Goal: Task Accomplishment & Management: Manage account settings

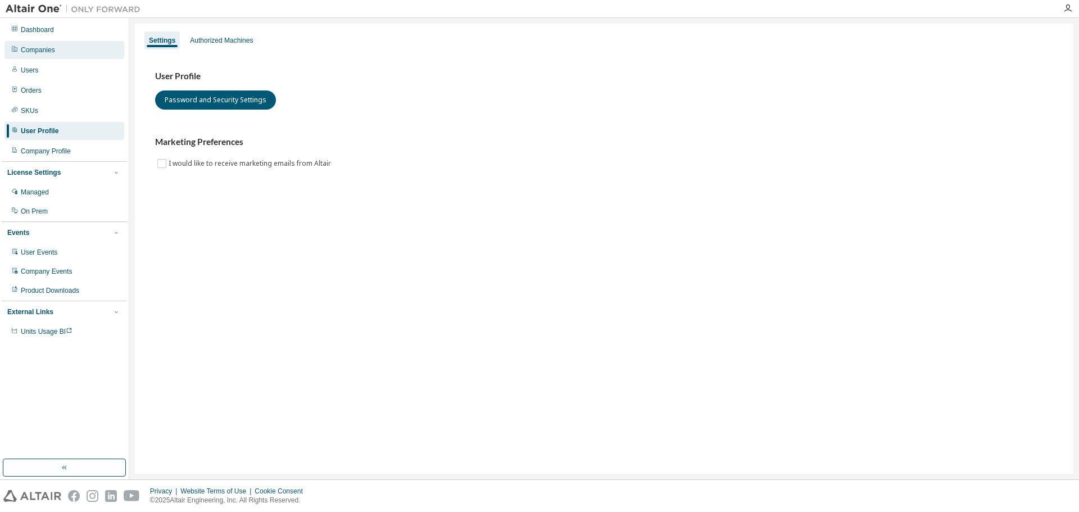
click at [62, 51] on div "Companies" at bounding box center [64, 50] width 120 height 18
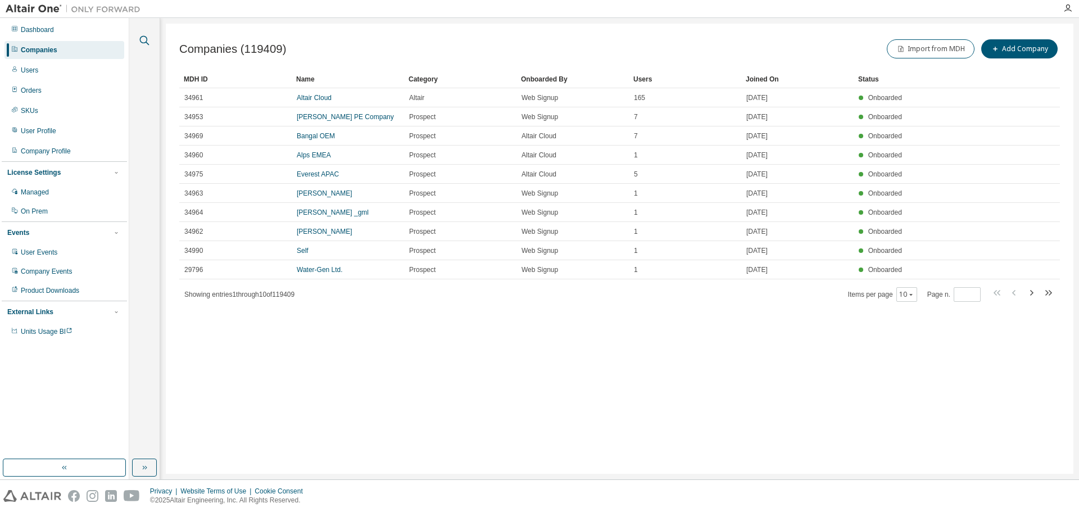
click at [147, 42] on icon "button" at bounding box center [144, 40] width 13 height 13
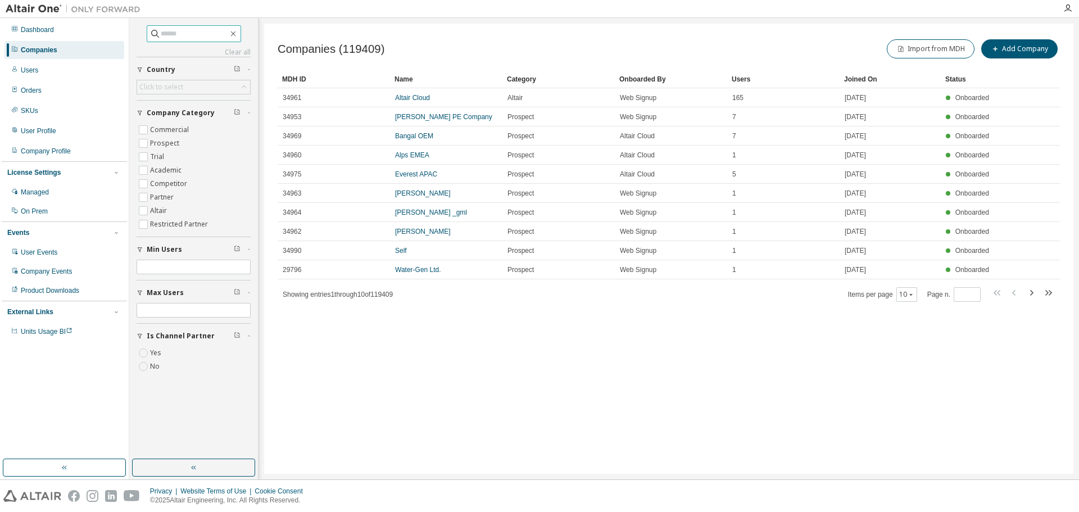
click at [161, 33] on input "text" at bounding box center [194, 33] width 67 height 11
type input "**********"
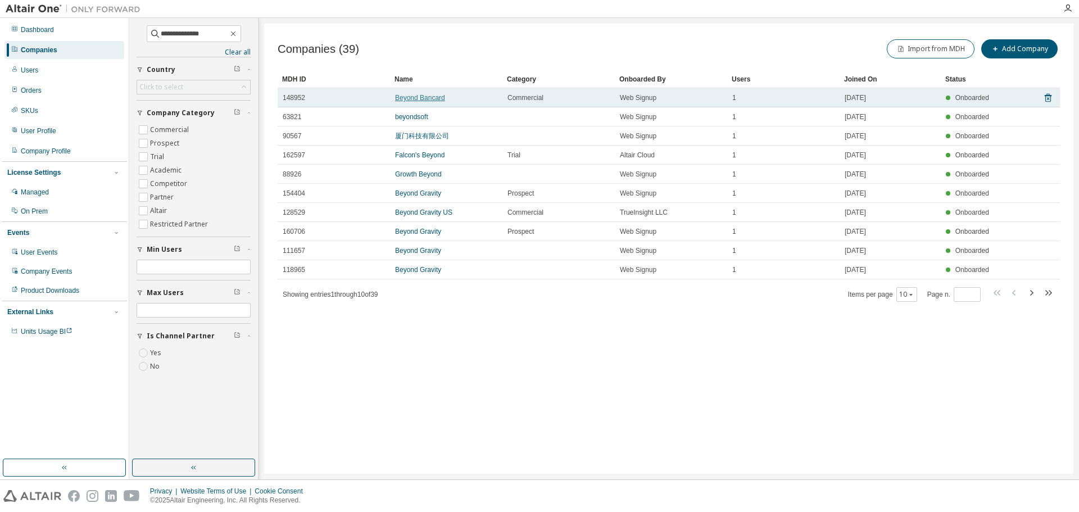
click at [420, 96] on link "Beyond Bancard" at bounding box center [420, 98] width 50 height 8
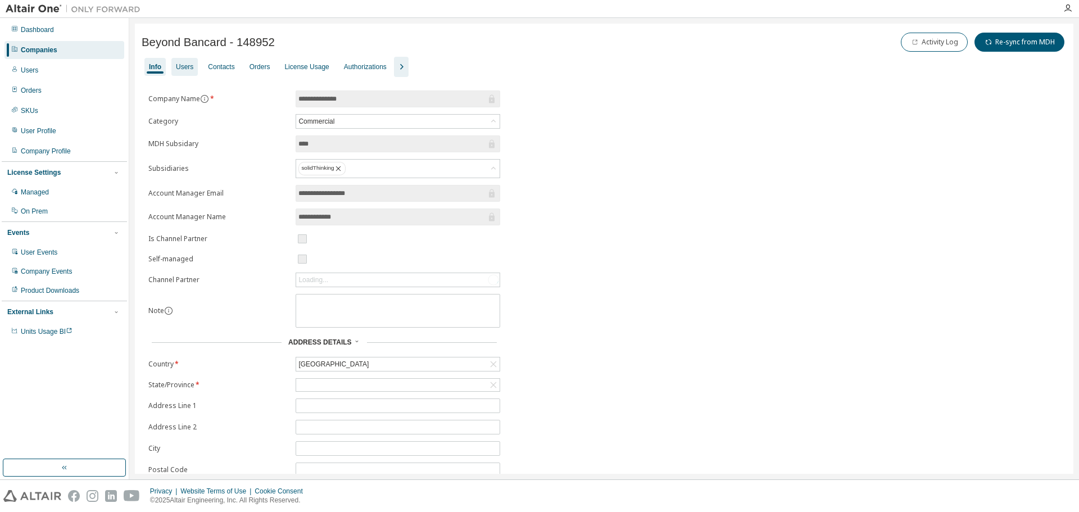
click at [186, 70] on div "Users" at bounding box center [184, 66] width 17 height 9
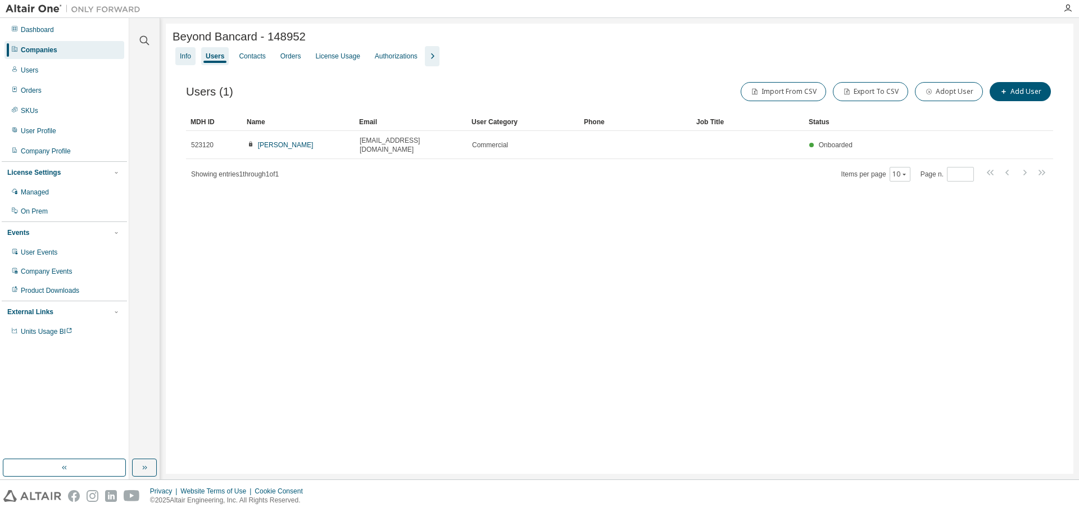
click at [190, 63] on div "Info" at bounding box center [185, 56] width 20 height 18
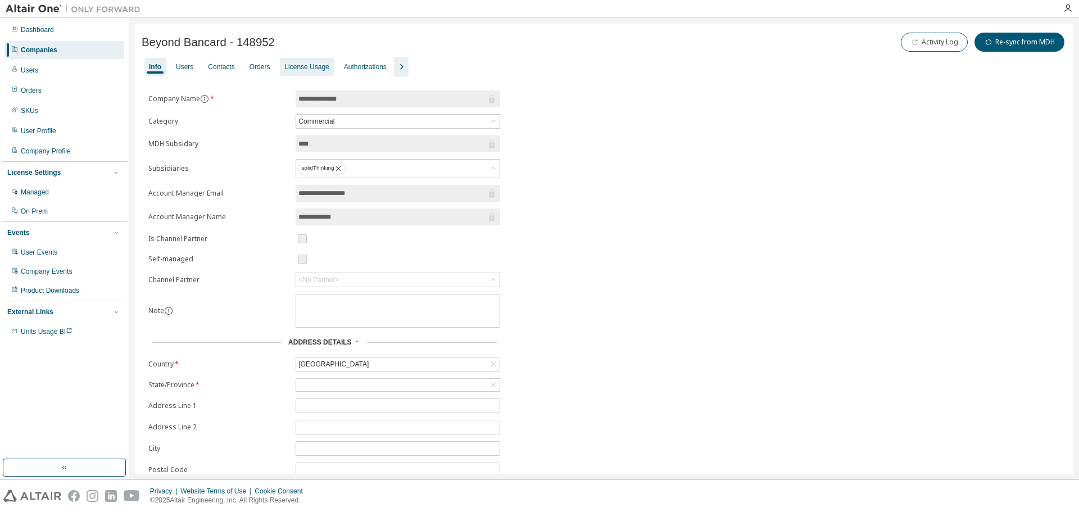
click at [280, 67] on div "License Usage" at bounding box center [306, 67] width 53 height 18
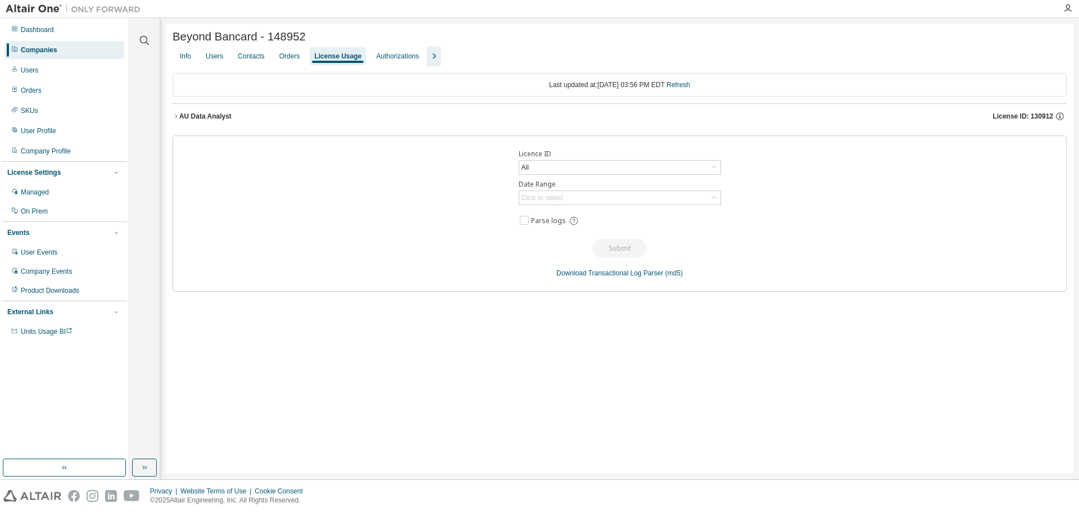
click at [318, 128] on button "AU Data Analyst License ID: 130912" at bounding box center [619, 116] width 894 height 25
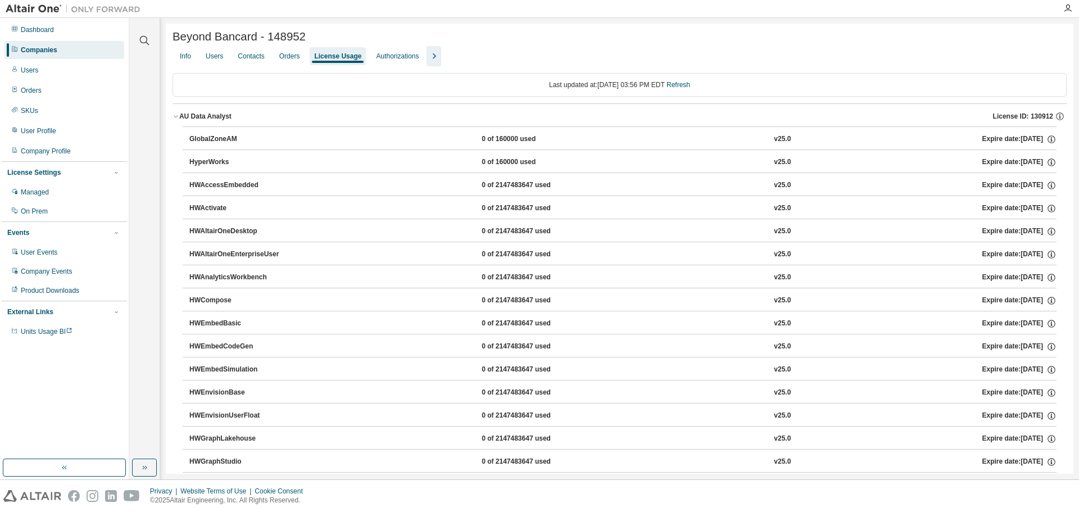
click at [316, 125] on button "AU Data Analyst License ID: 130912" at bounding box center [619, 116] width 894 height 25
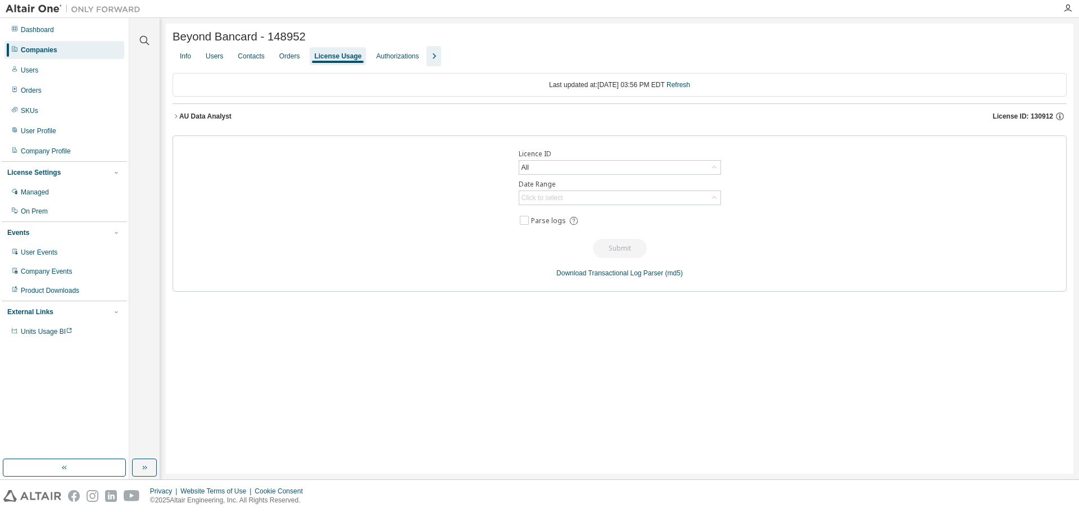
click at [196, 116] on div "AU Data Analyst" at bounding box center [205, 116] width 52 height 9
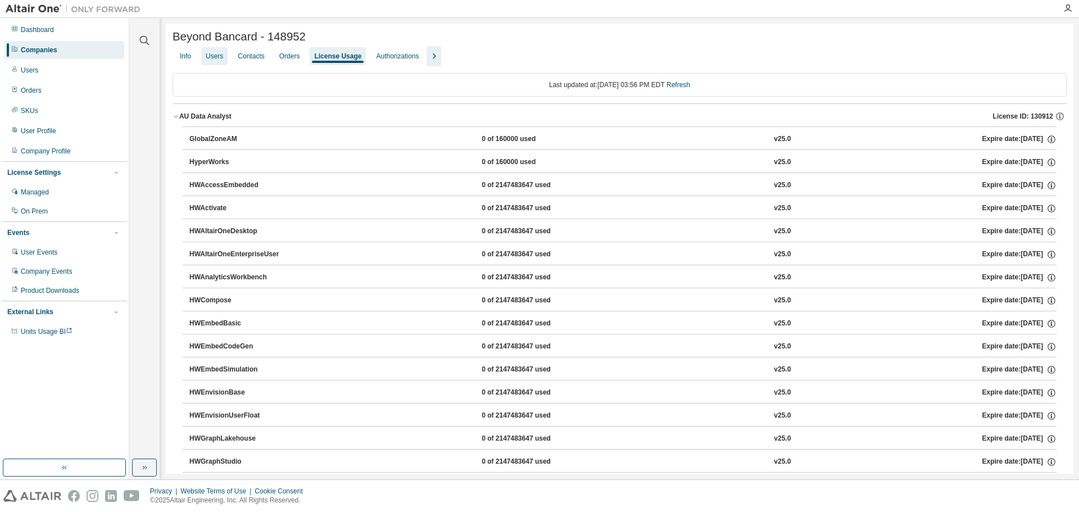
click at [213, 53] on div "Users" at bounding box center [214, 56] width 26 height 18
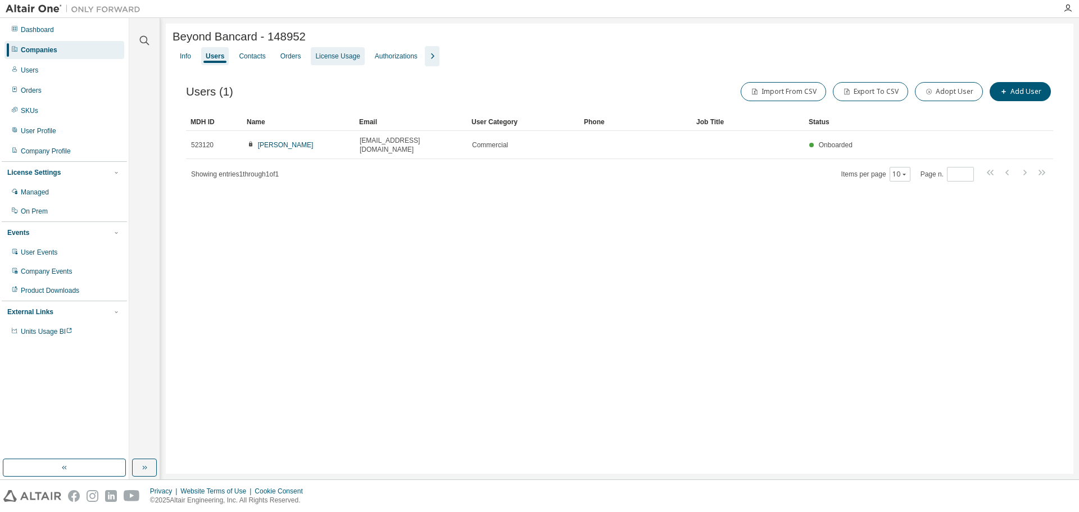
click at [331, 63] on div "License Usage" at bounding box center [337, 56] width 53 height 18
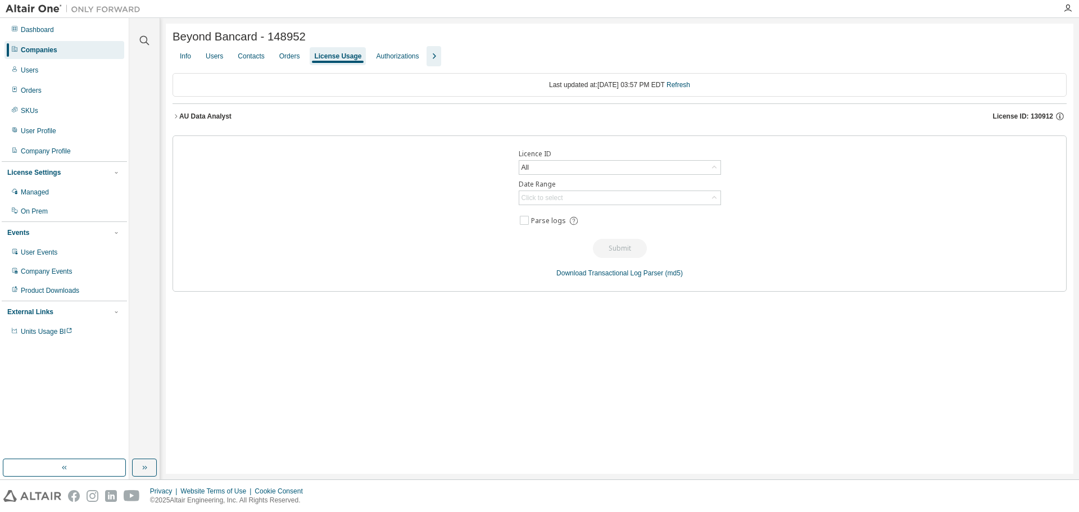
click at [218, 125] on button "AU Data Analyst License ID: 130912" at bounding box center [619, 116] width 894 height 25
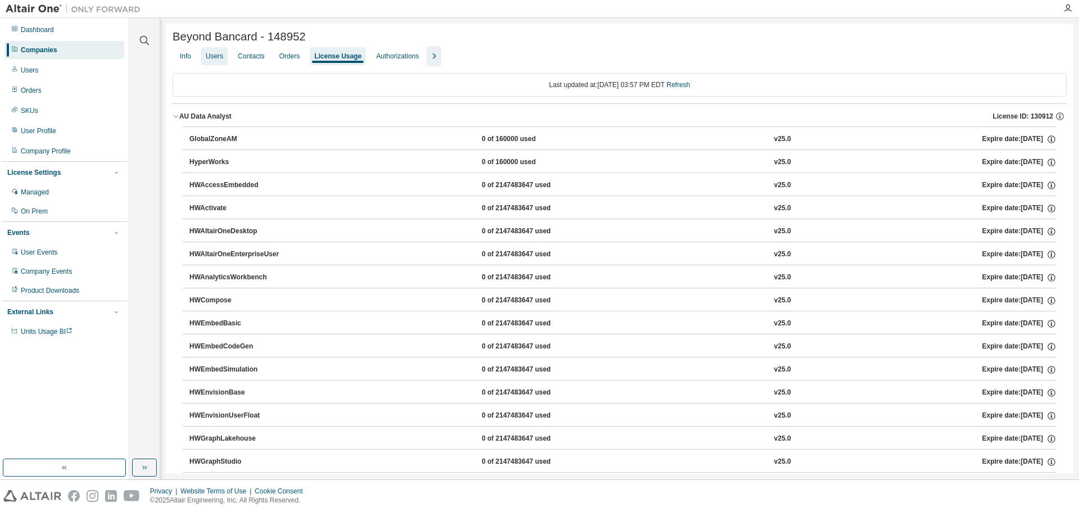
click at [216, 57] on div "Users" at bounding box center [214, 56] width 17 height 9
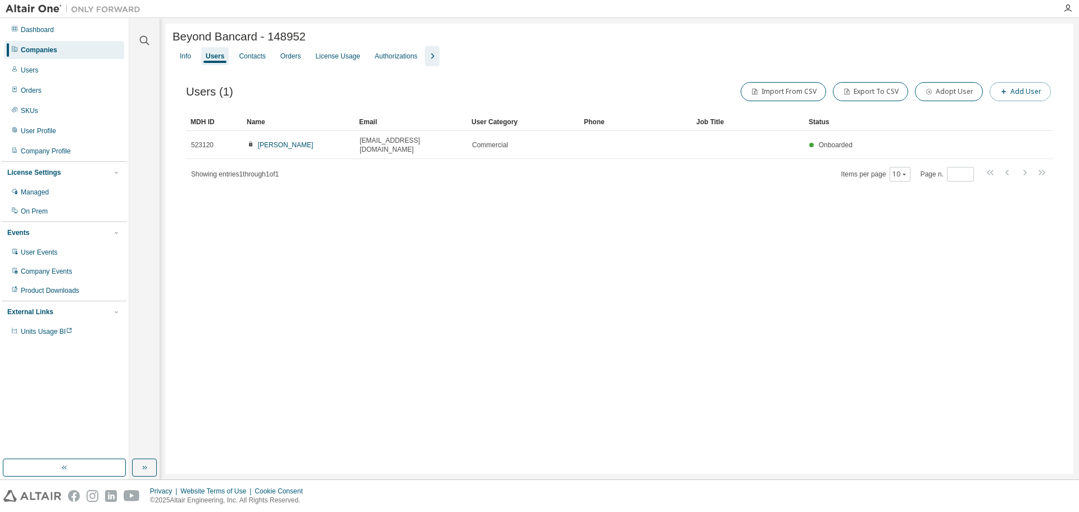
click at [1020, 96] on button "Add User" at bounding box center [1019, 91] width 61 height 19
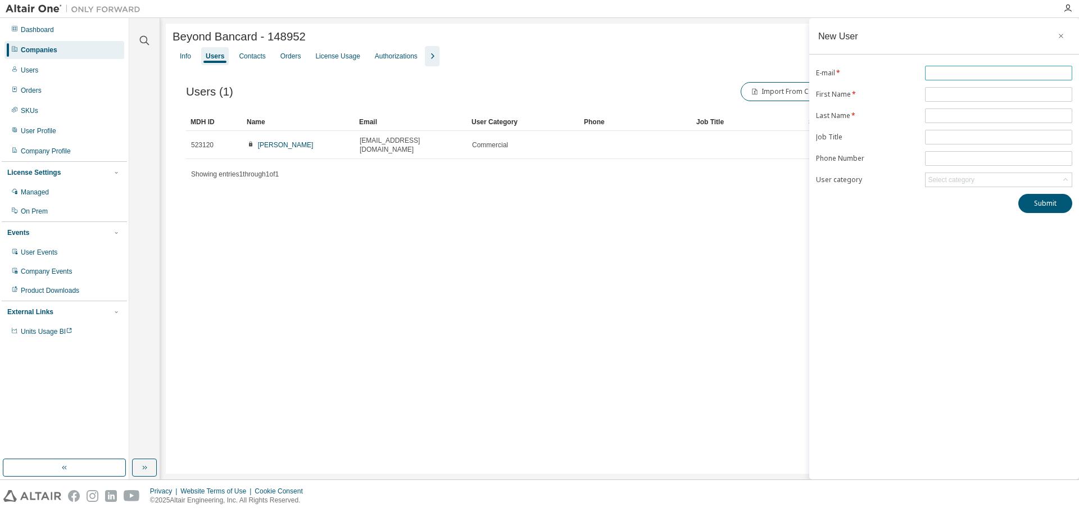
click at [973, 74] on input "text" at bounding box center [999, 73] width 142 height 9
click at [928, 113] on form "E-mail * First Name * Last Name * Job Title Phone Number User category Select c…" at bounding box center [944, 126] width 256 height 121
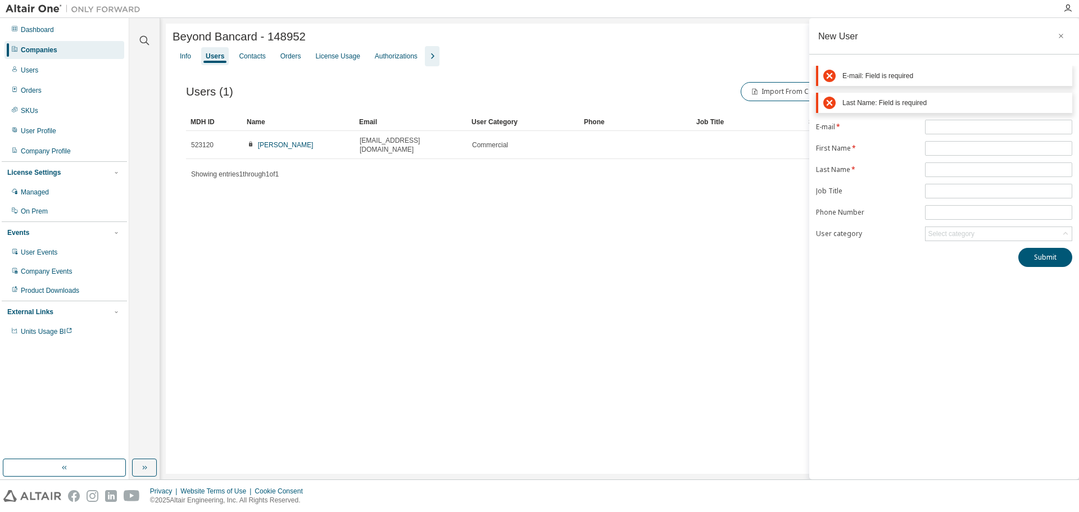
click at [732, 169] on div "Showing entries 1 through 1 of 1 Items per page 10 Page n. *" at bounding box center [619, 174] width 867 height 16
click at [1056, 37] on button "button" at bounding box center [1061, 36] width 18 height 18
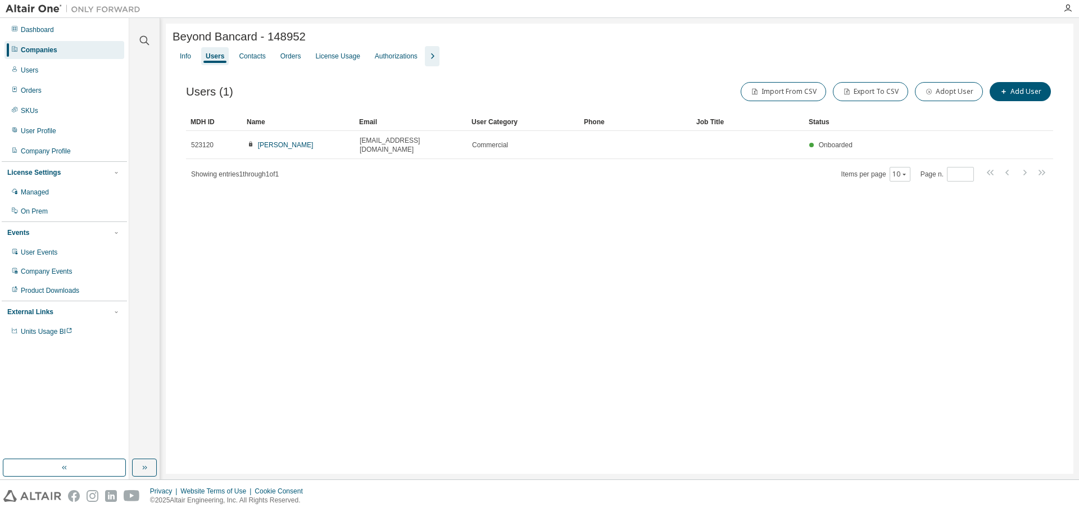
click at [29, 8] on img at bounding box center [76, 8] width 140 height 11
click at [36, 34] on div "Dashboard" at bounding box center [37, 29] width 33 height 9
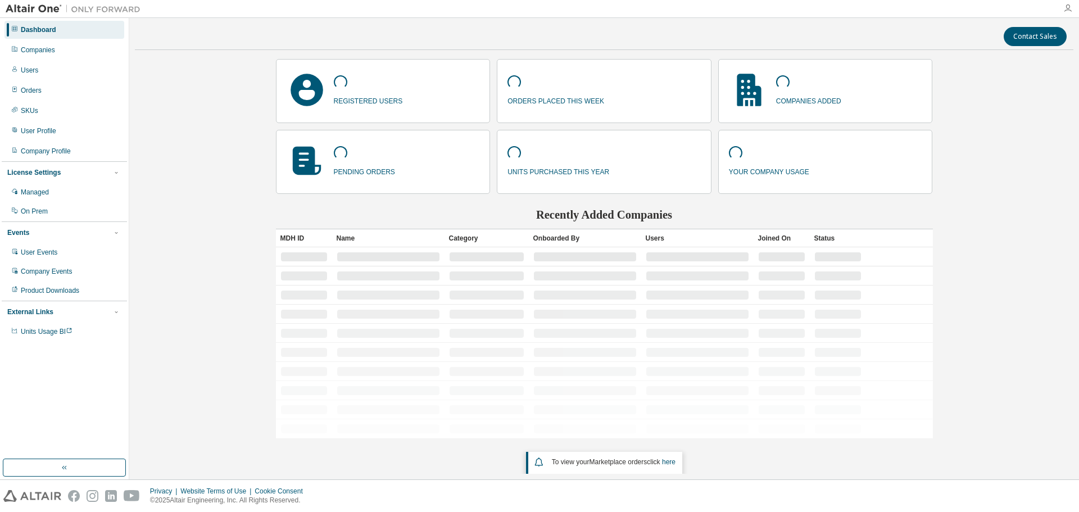
click at [1065, 6] on icon "button" at bounding box center [1067, 8] width 9 height 9
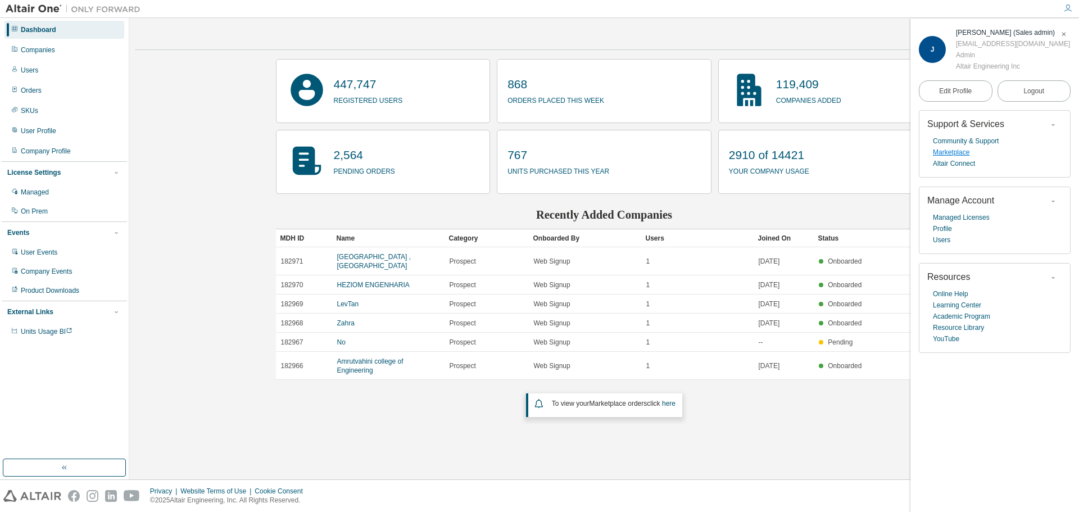
click at [957, 154] on link "Marketplace" at bounding box center [951, 152] width 37 height 11
click at [944, 231] on link "Profile" at bounding box center [942, 228] width 19 height 11
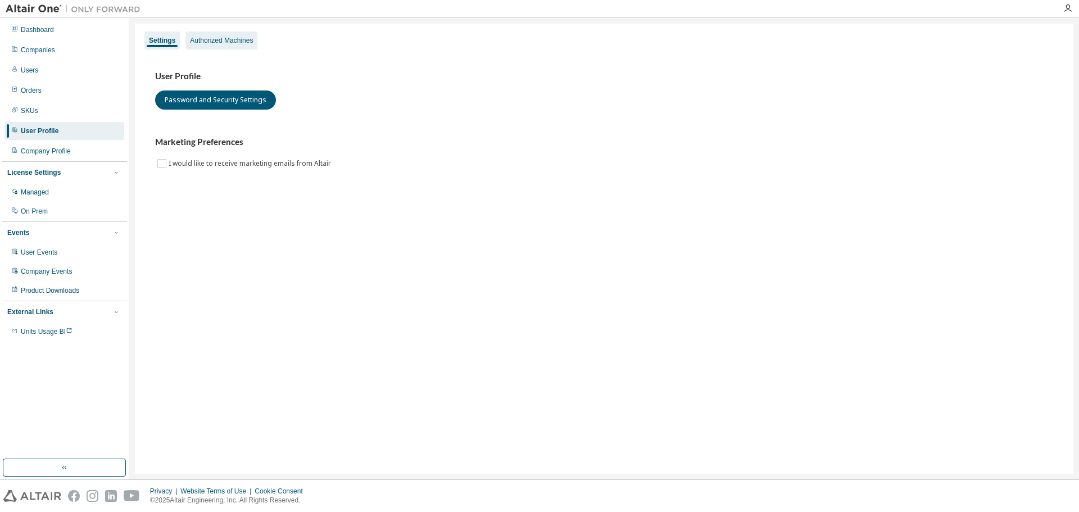
click at [222, 42] on div "Authorized Machines" at bounding box center [221, 40] width 63 height 9
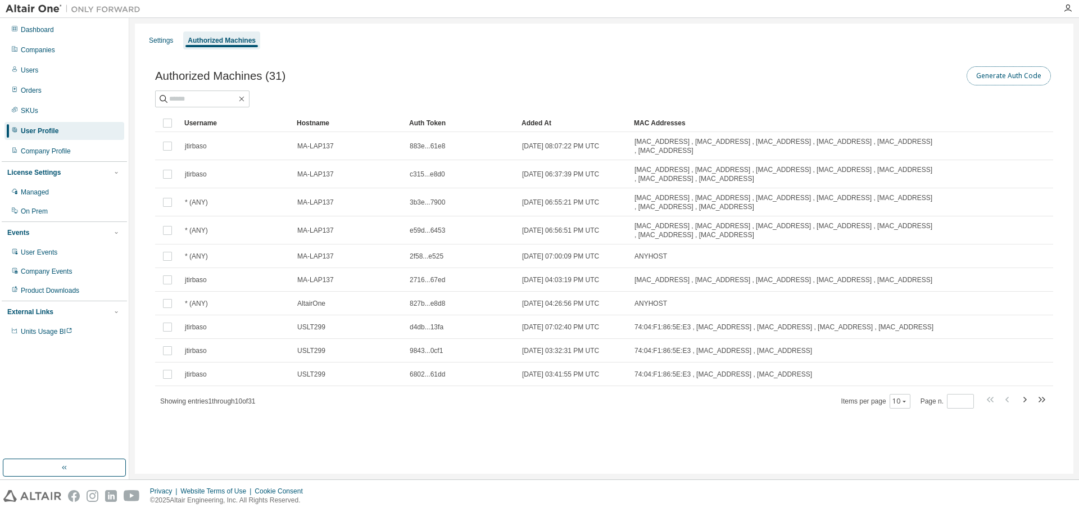
click at [1013, 81] on button "Generate Auth Code" at bounding box center [1008, 75] width 84 height 19
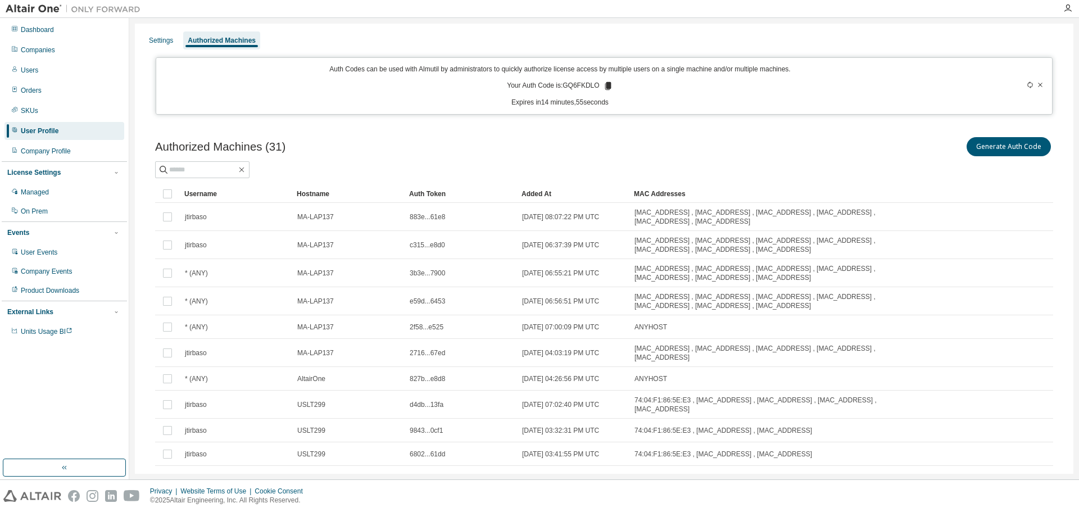
click at [604, 85] on icon at bounding box center [607, 86] width 6 height 8
click at [56, 49] on div "Companies" at bounding box center [64, 50] width 120 height 18
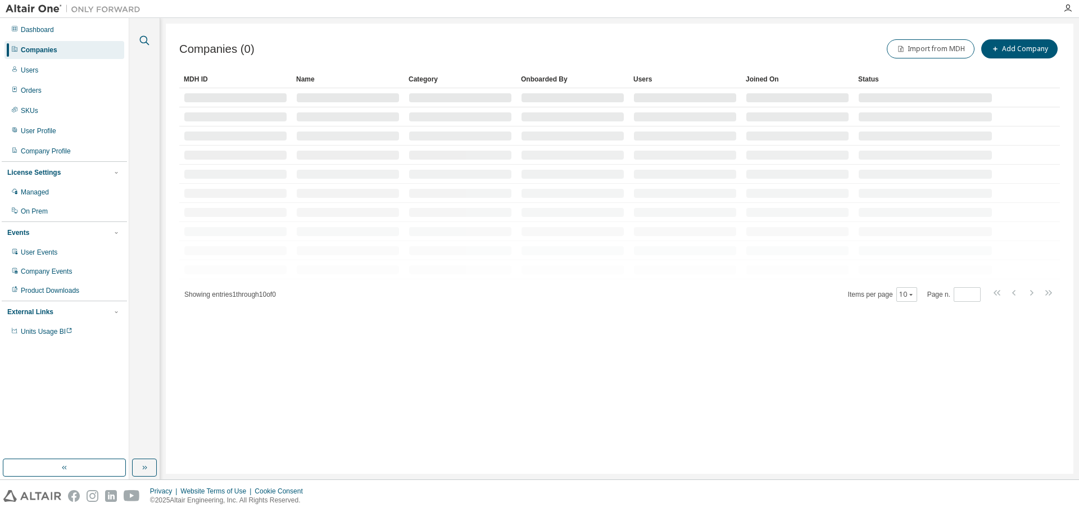
click at [148, 44] on icon "button" at bounding box center [145, 41] width 10 height 10
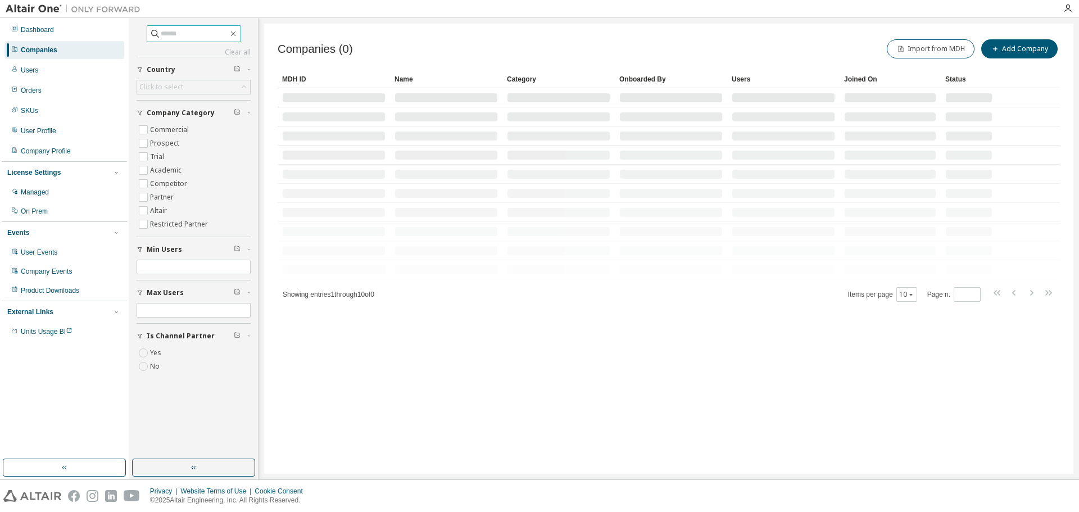
click at [166, 39] on input "text" at bounding box center [194, 33] width 67 height 11
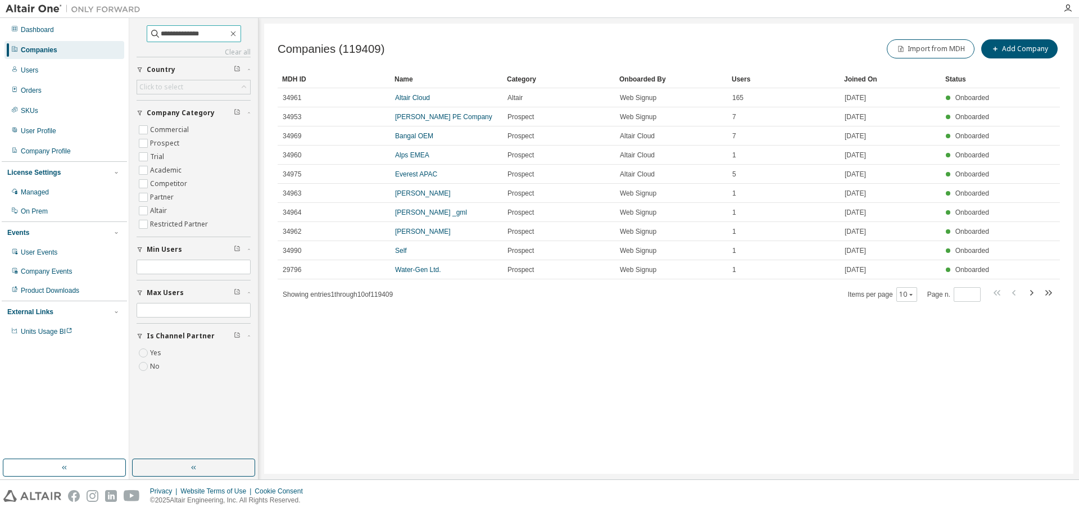
type input "**********"
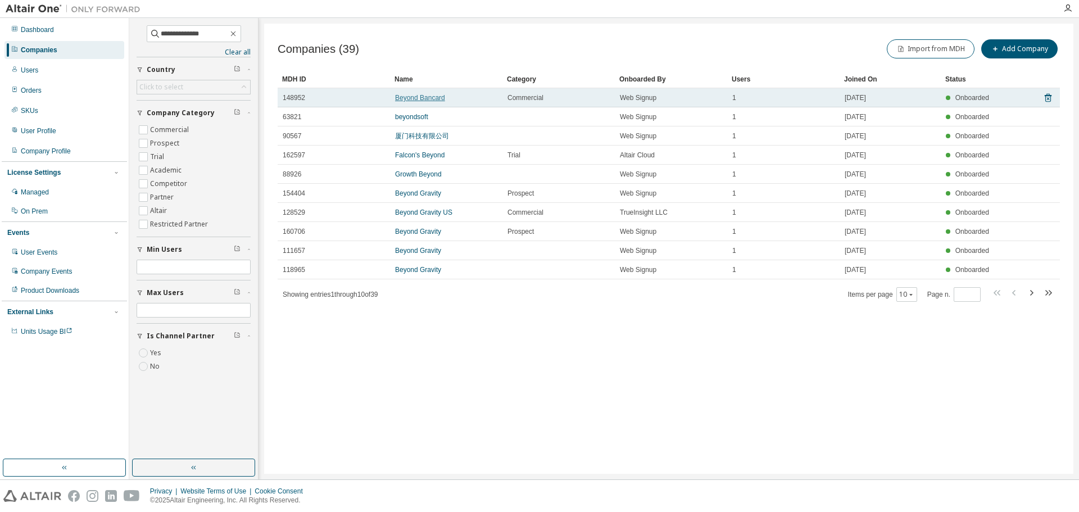
click at [428, 98] on link "Beyond Bancard" at bounding box center [420, 98] width 50 height 8
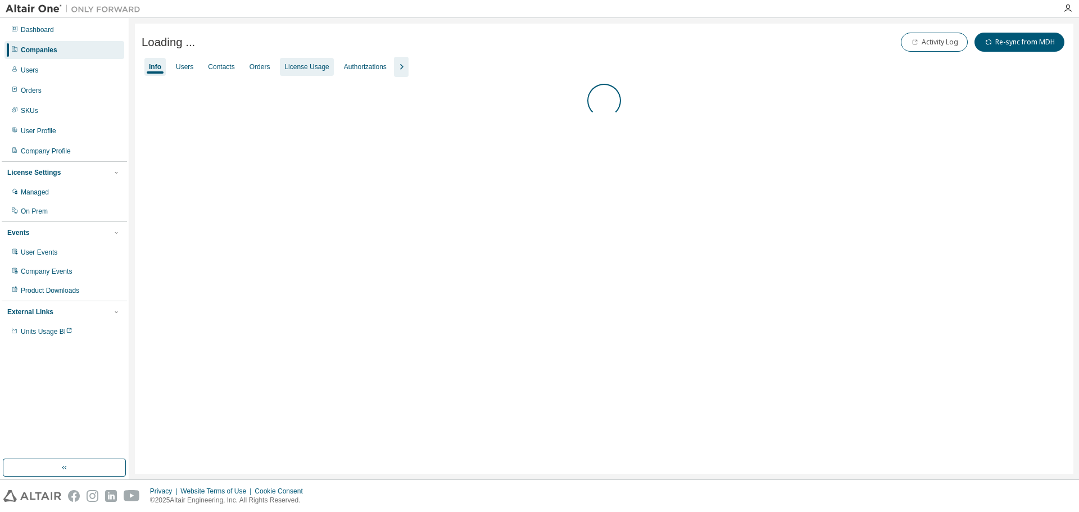
click at [294, 72] on div "License Usage" at bounding box center [306, 67] width 53 height 18
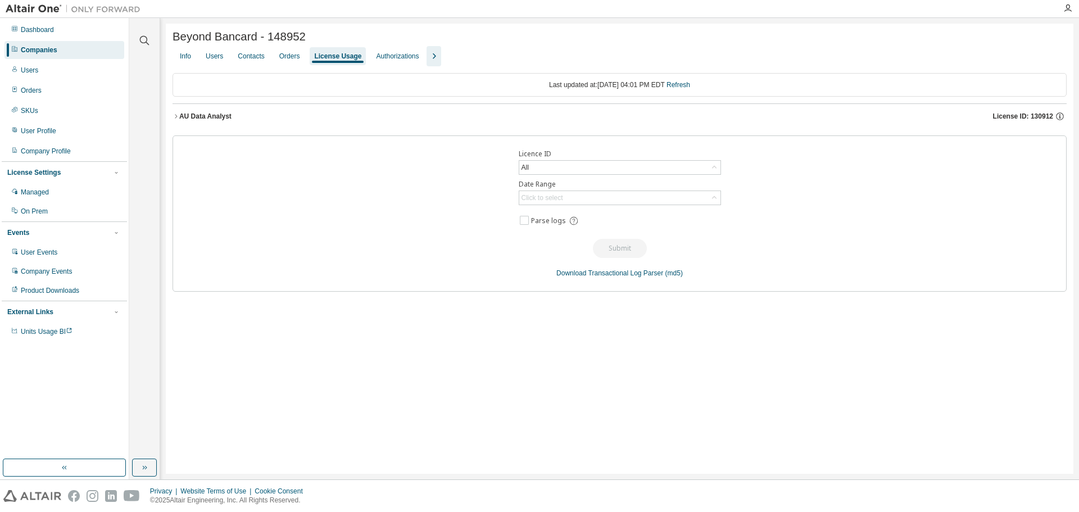
click at [213, 113] on button "AU Data Analyst License ID: 130912" at bounding box center [619, 116] width 894 height 25
